Goal: Find specific page/section: Find specific page/section

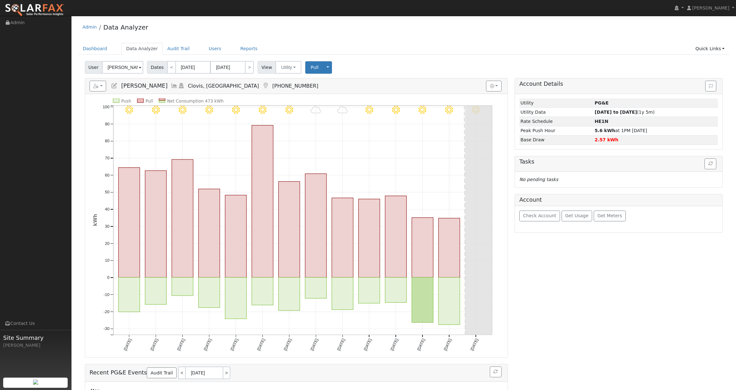
click at [416, 57] on div "Dashboard Data Analyzer Audit Trail Users Reports Quick Links Quick Add Quick C…" at bounding box center [404, 52] width 652 height 18
click at [282, 68] on button "Utility" at bounding box center [288, 67] width 26 height 13
click at [208, 52] on link "Users" at bounding box center [215, 49] width 22 height 12
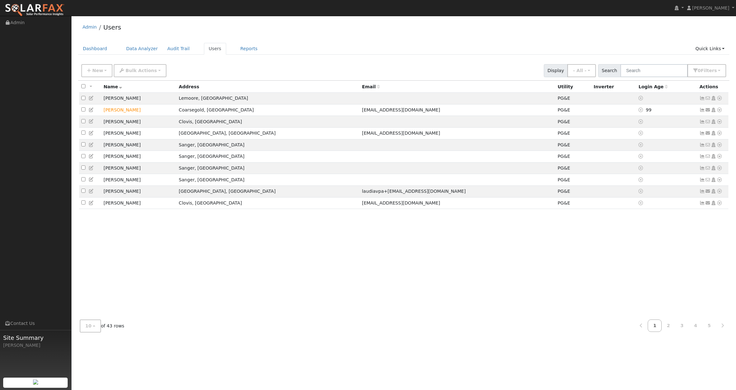
click at [349, 36] on div "Admin Users" at bounding box center [404, 28] width 652 height 19
